Goal: Find specific page/section: Find specific page/section

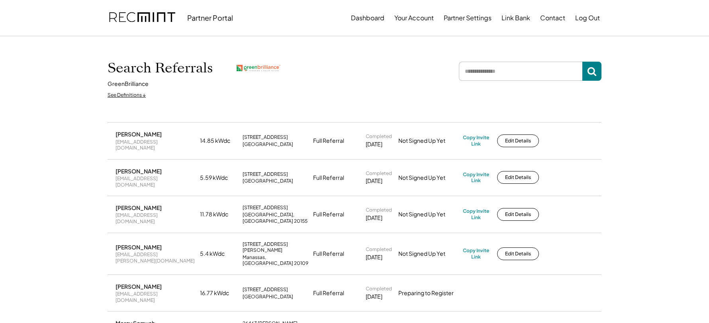
click at [482, 66] on input "input" at bounding box center [520, 71] width 123 height 19
click at [483, 73] on input "input" at bounding box center [520, 71] width 123 height 19
type input "****"
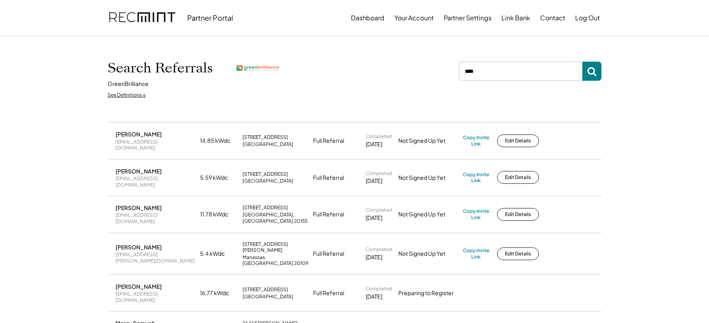
click at [495, 75] on input "input" at bounding box center [520, 71] width 123 height 19
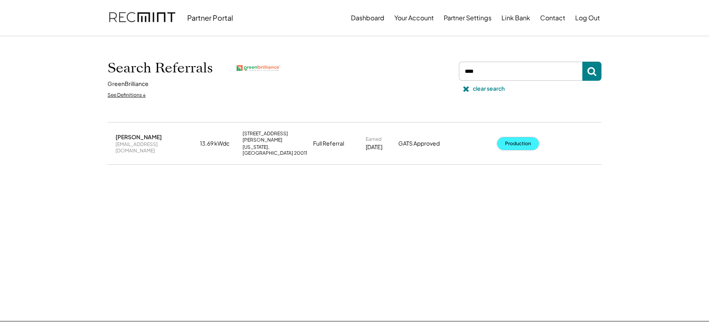
click at [525, 137] on button "Production" at bounding box center [518, 143] width 42 height 13
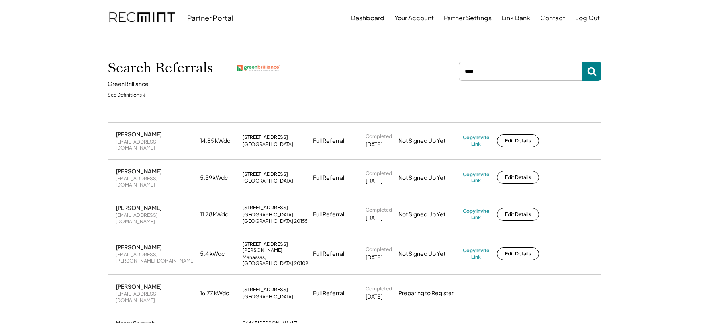
click at [497, 78] on input "input" at bounding box center [520, 71] width 123 height 19
click at [497, 73] on input "input" at bounding box center [520, 71] width 123 height 19
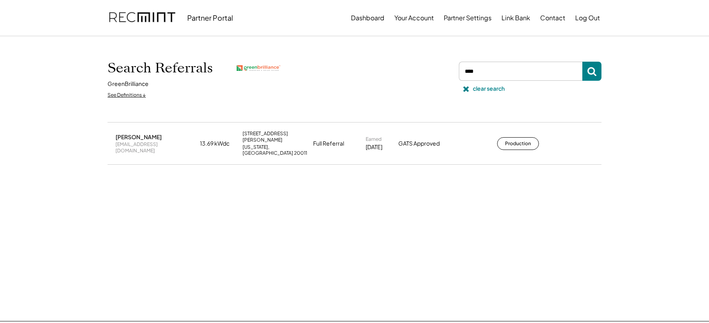
click at [511, 139] on button "Production" at bounding box center [518, 143] width 42 height 13
click at [470, 84] on button at bounding box center [466, 89] width 12 height 12
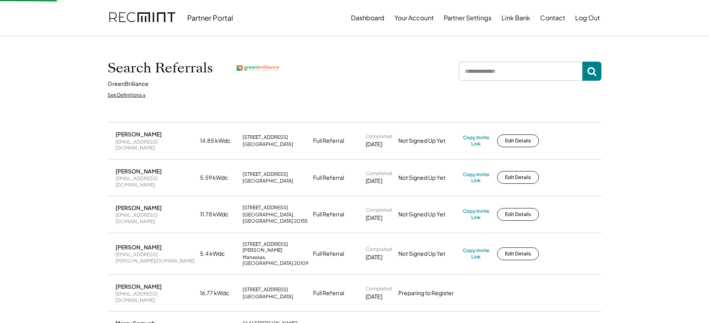
click at [485, 70] on input "input" at bounding box center [520, 71] width 123 height 19
type input "*****"
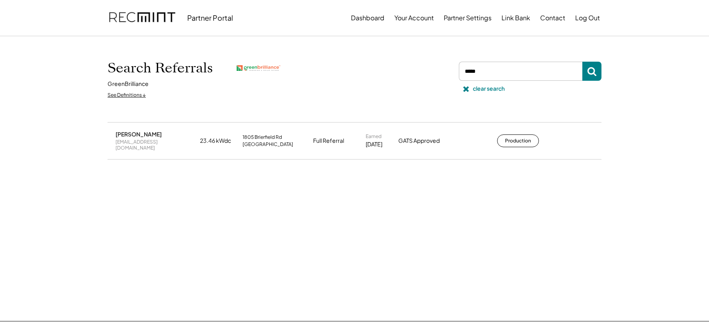
click at [425, 178] on div "[PERSON_NAME] [EMAIL_ADDRESS][DOMAIN_NAME] 23.46 kWdc [STREET_ADDRESS] Full Ref…" at bounding box center [354, 160] width 494 height 77
click at [505, 142] on button "Production" at bounding box center [518, 141] width 42 height 13
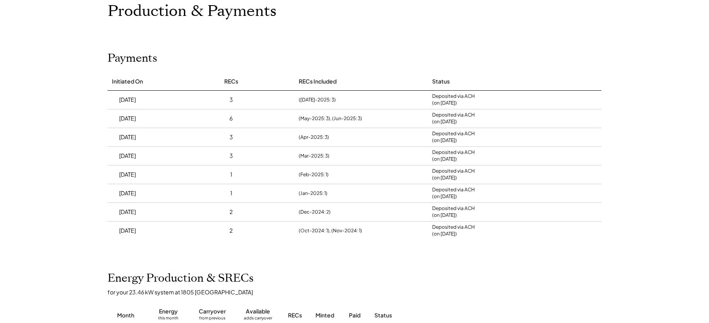
scroll to position [53, 0]
